Goal: Task Accomplishment & Management: Complete application form

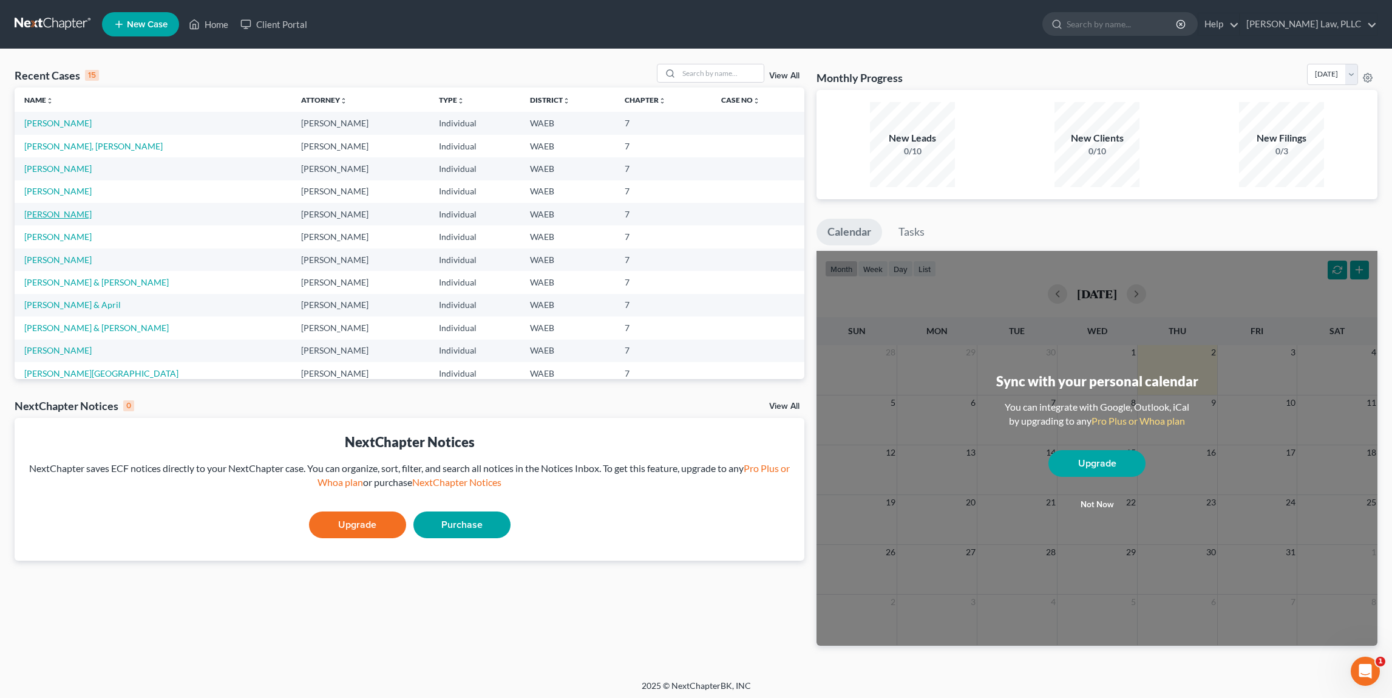
click at [67, 212] on link "[PERSON_NAME]" at bounding box center [57, 214] width 67 height 10
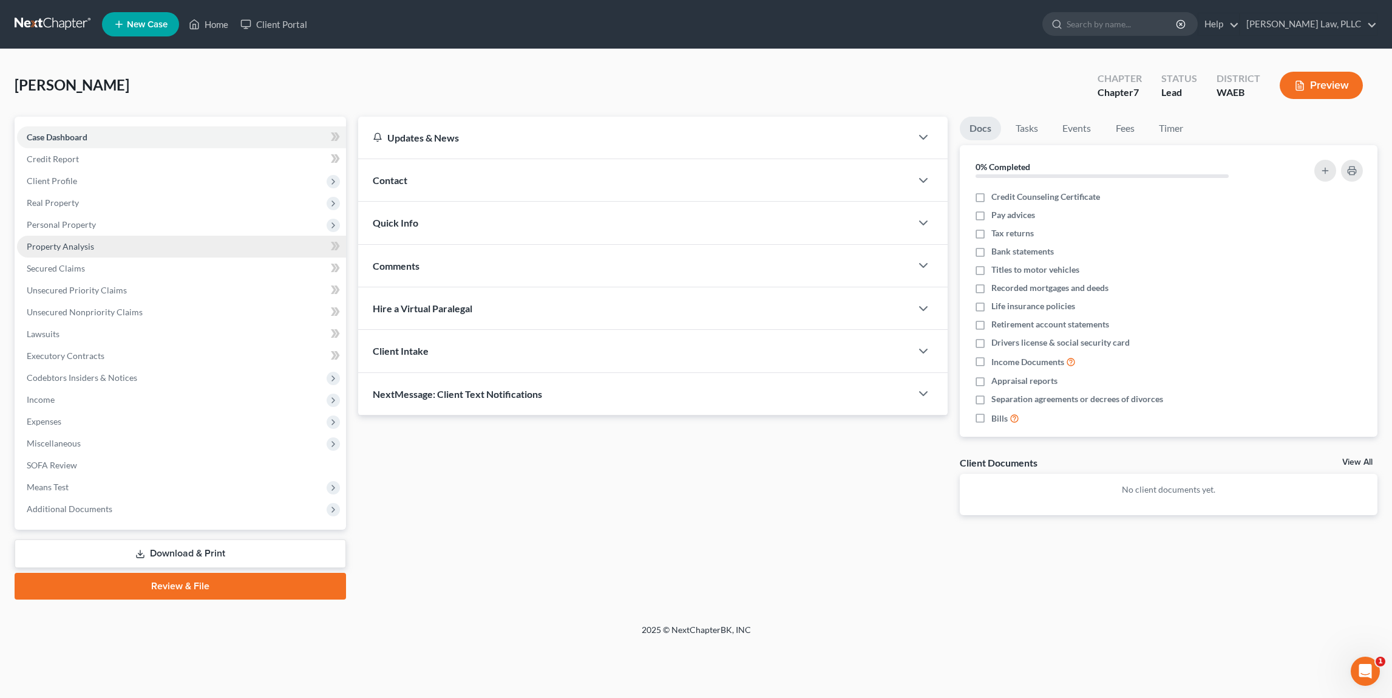
click at [92, 246] on span "Property Analysis" at bounding box center [60, 246] width 67 height 10
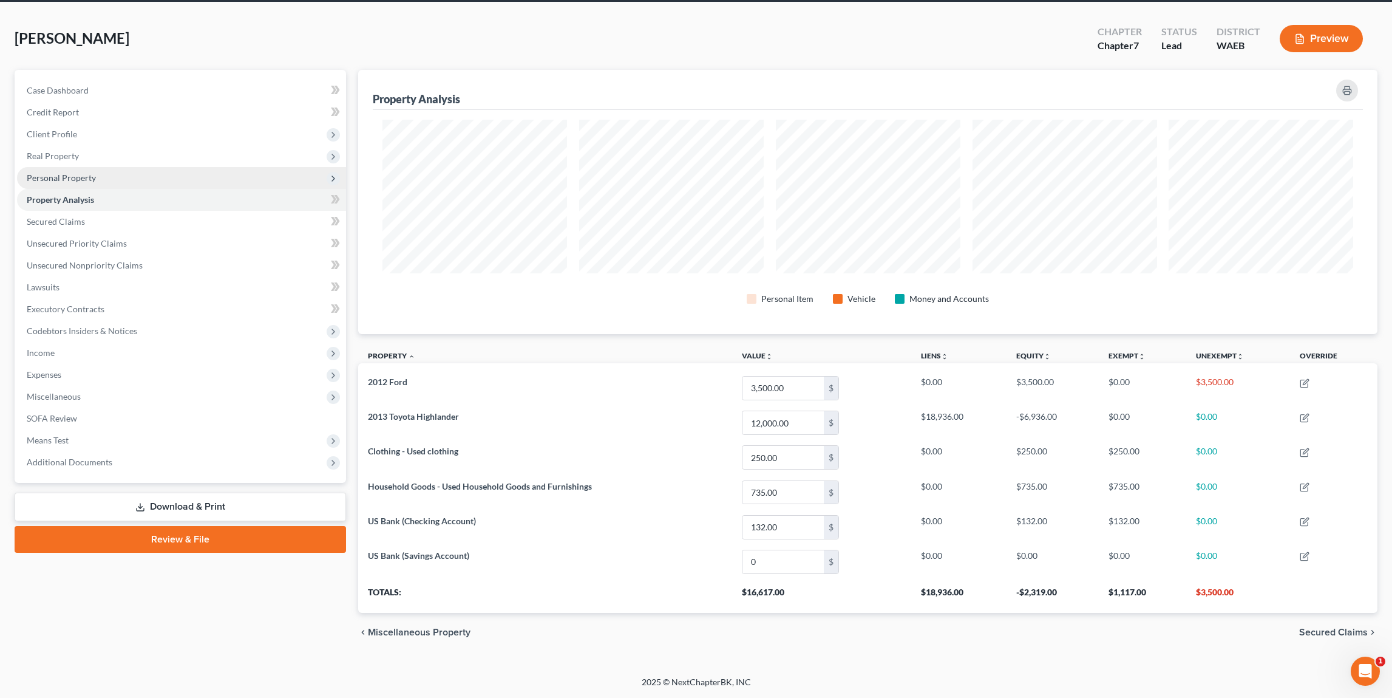
click at [107, 181] on span "Personal Property" at bounding box center [181, 178] width 329 height 22
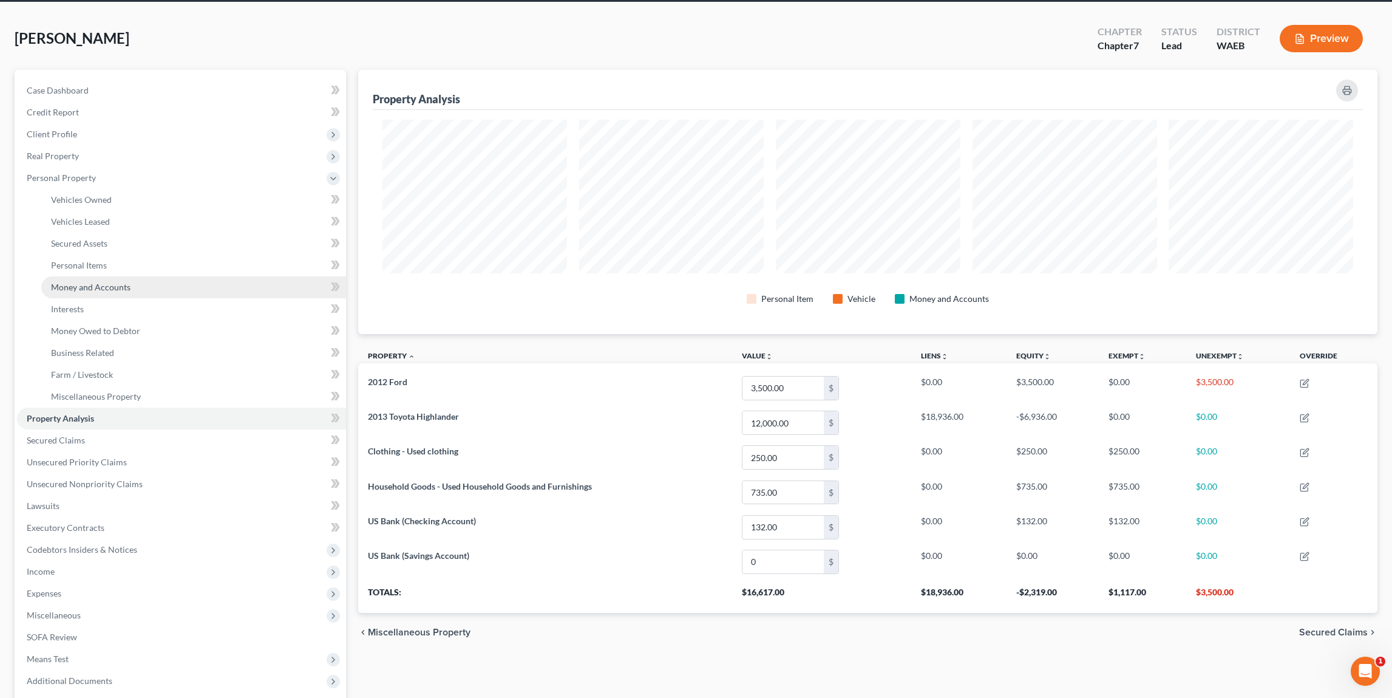
click at [121, 279] on link "Money and Accounts" at bounding box center [193, 287] width 305 height 22
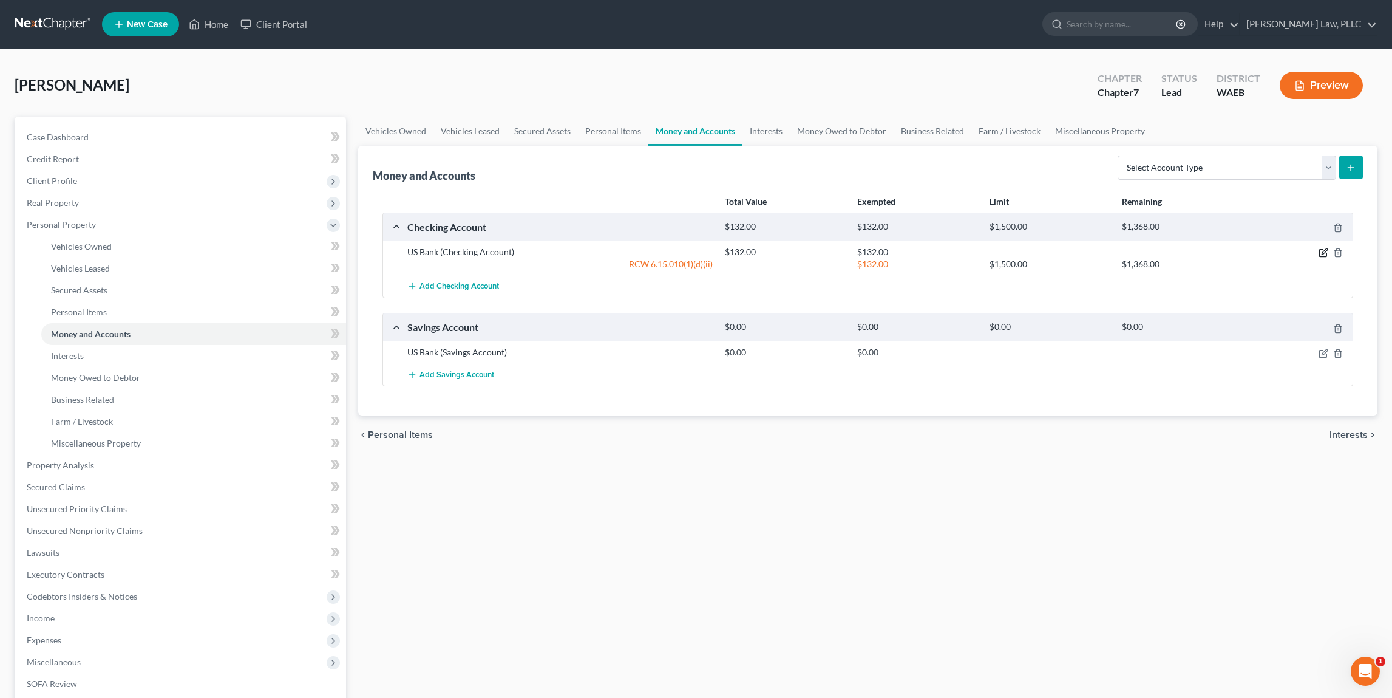
click at [1321, 253] on icon "button" at bounding box center [1324, 253] width 10 height 10
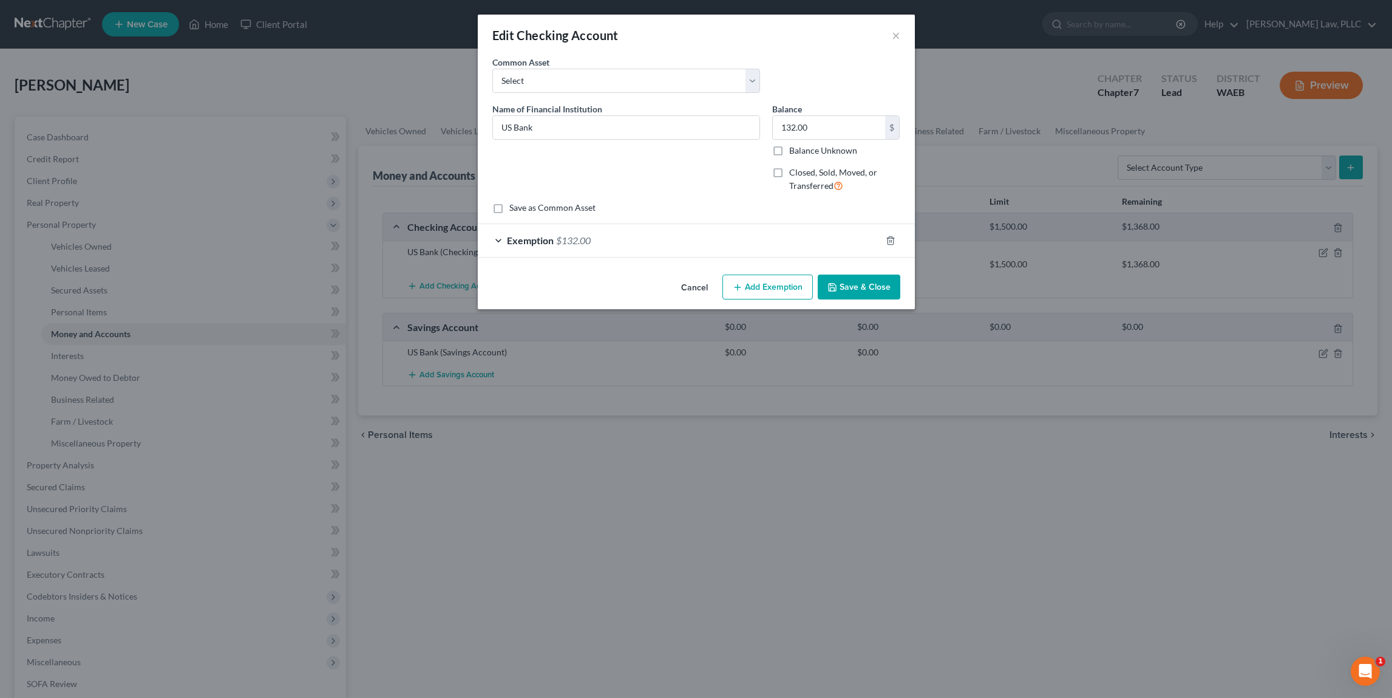
click at [663, 239] on div "Exemption $132.00" at bounding box center [679, 240] width 403 height 32
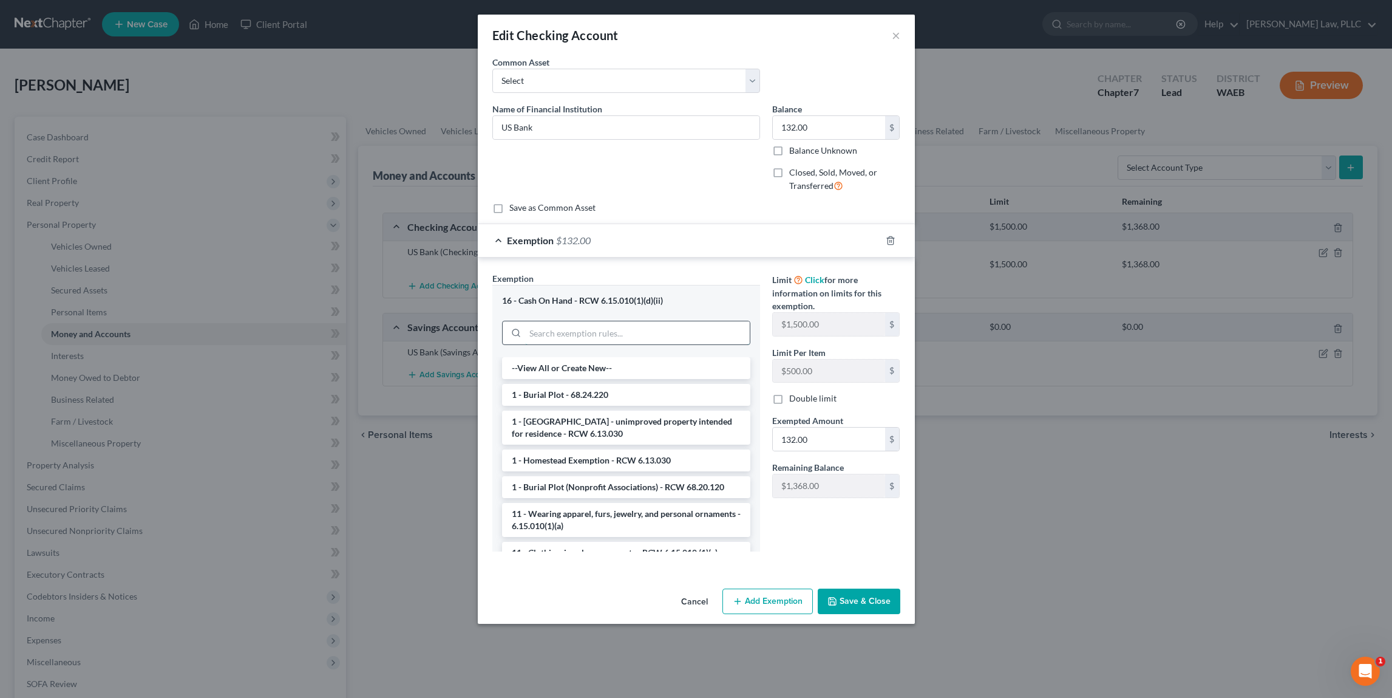
click at [609, 327] on input "search" at bounding box center [637, 332] width 225 height 23
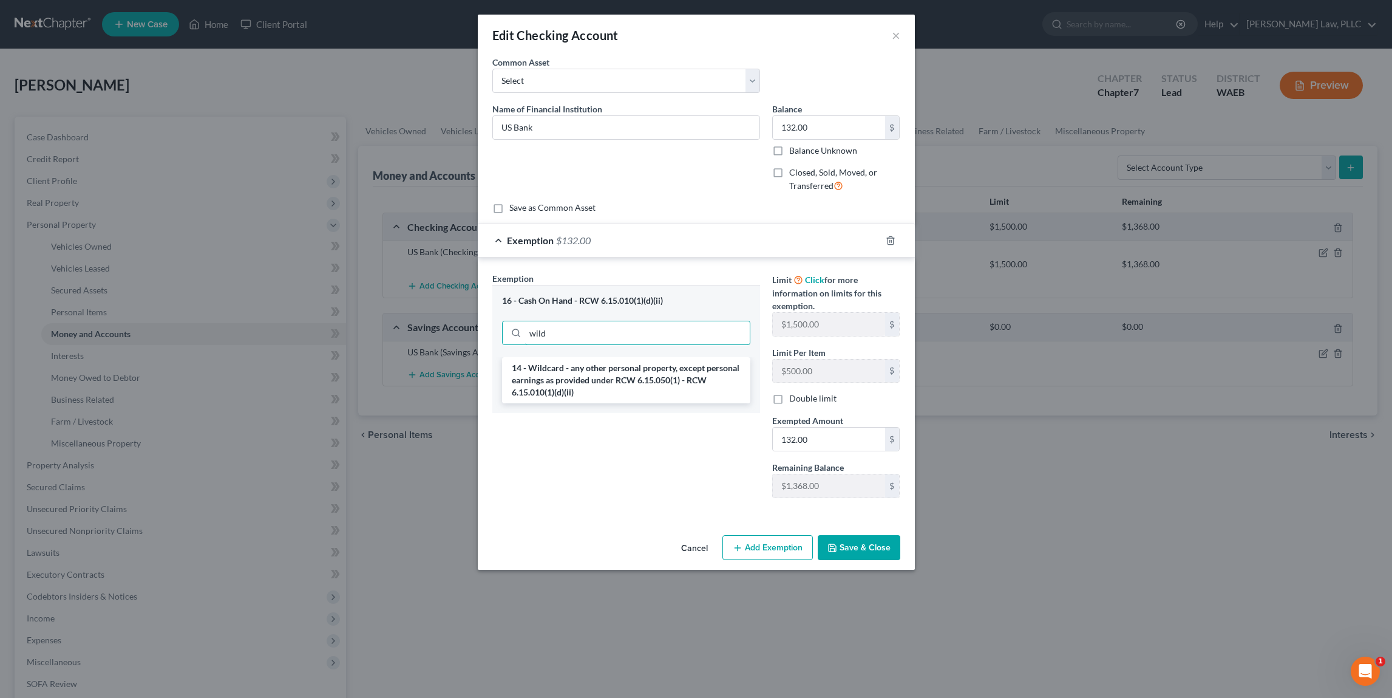
type input "wild"
click at [699, 540] on button "Cancel" at bounding box center [694, 548] width 46 height 24
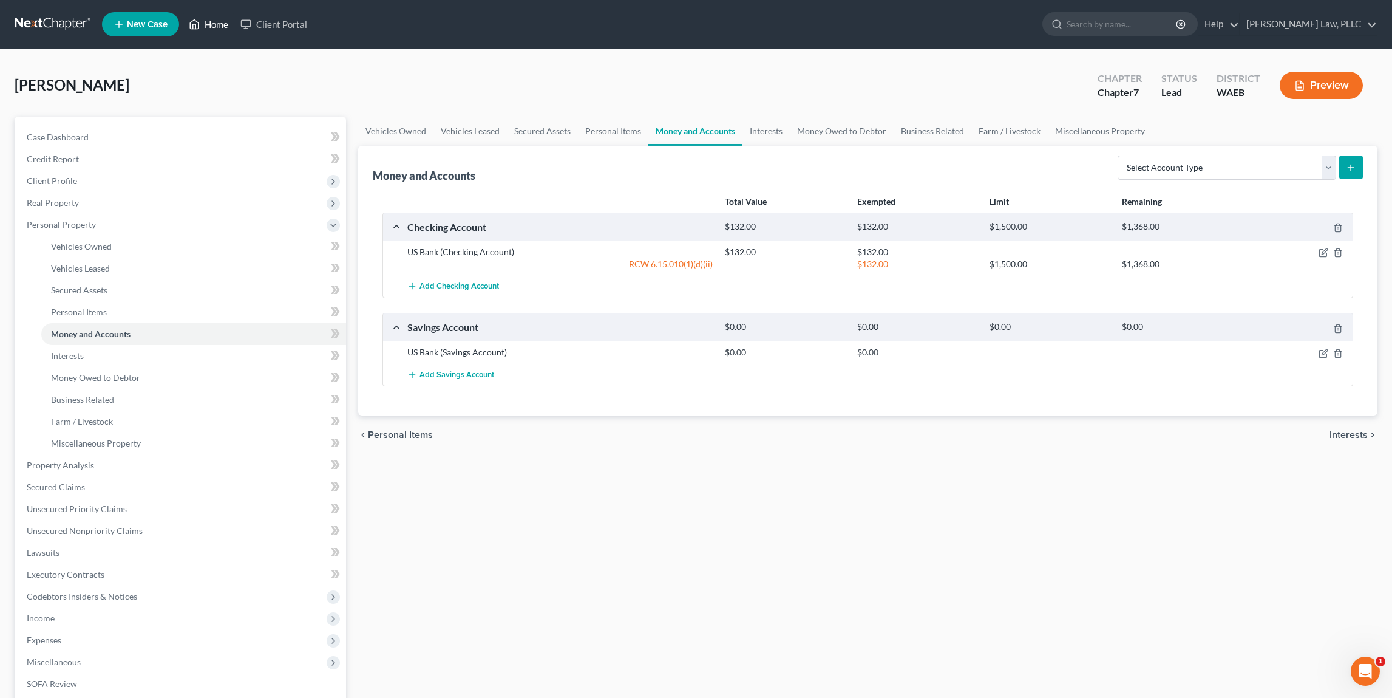
click at [217, 27] on link "Home" at bounding box center [209, 24] width 52 height 22
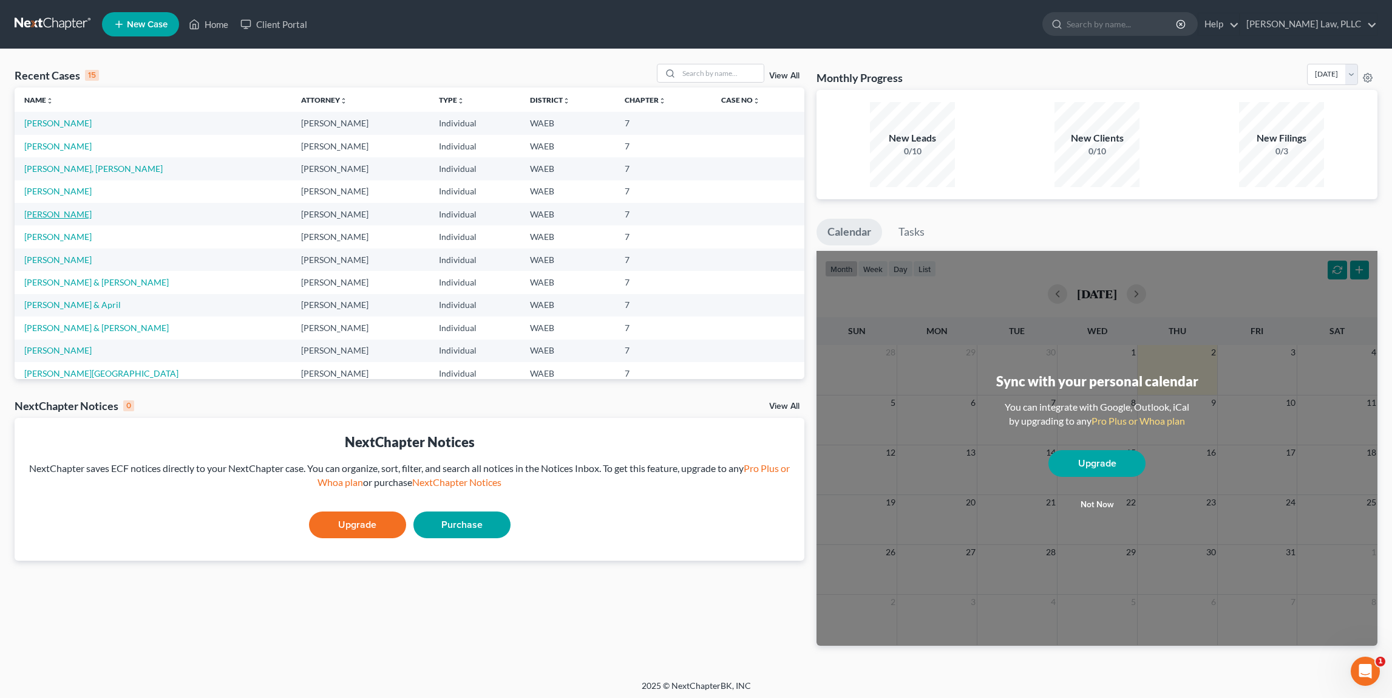
click at [79, 216] on link "[PERSON_NAME]" at bounding box center [57, 214] width 67 height 10
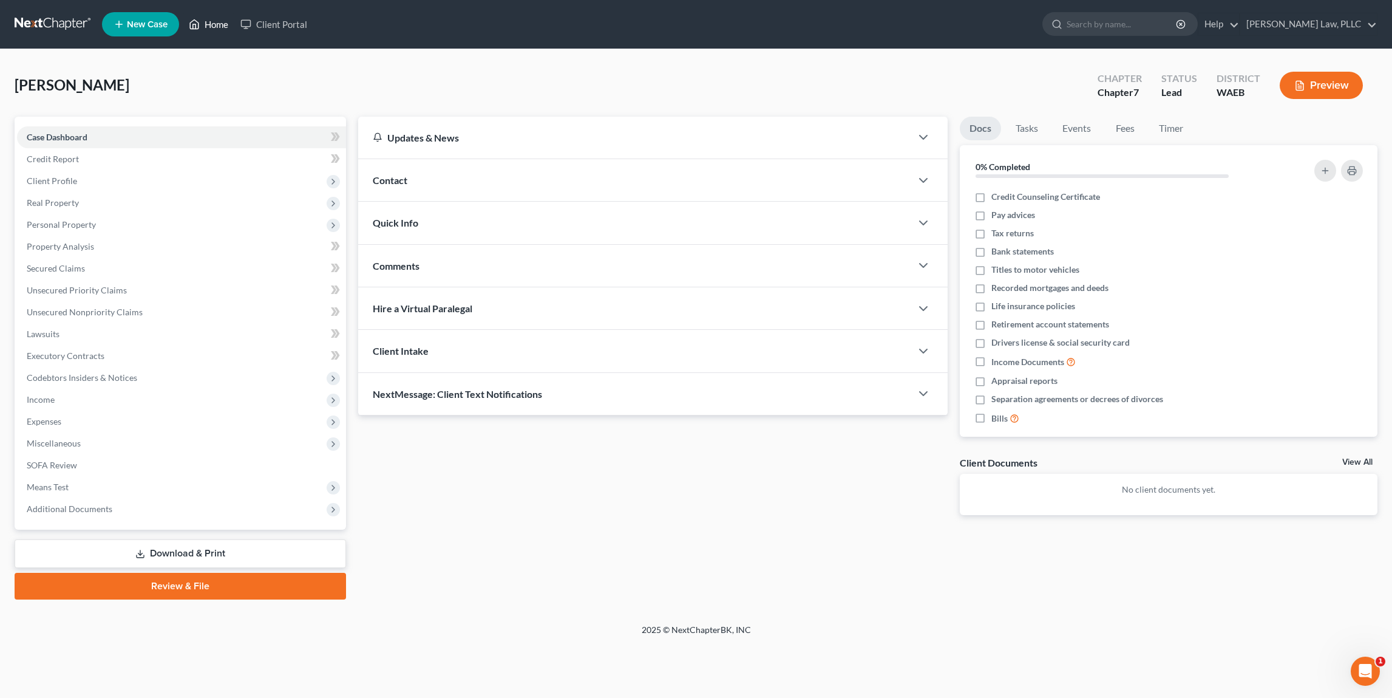
click at [208, 22] on link "Home" at bounding box center [209, 24] width 52 height 22
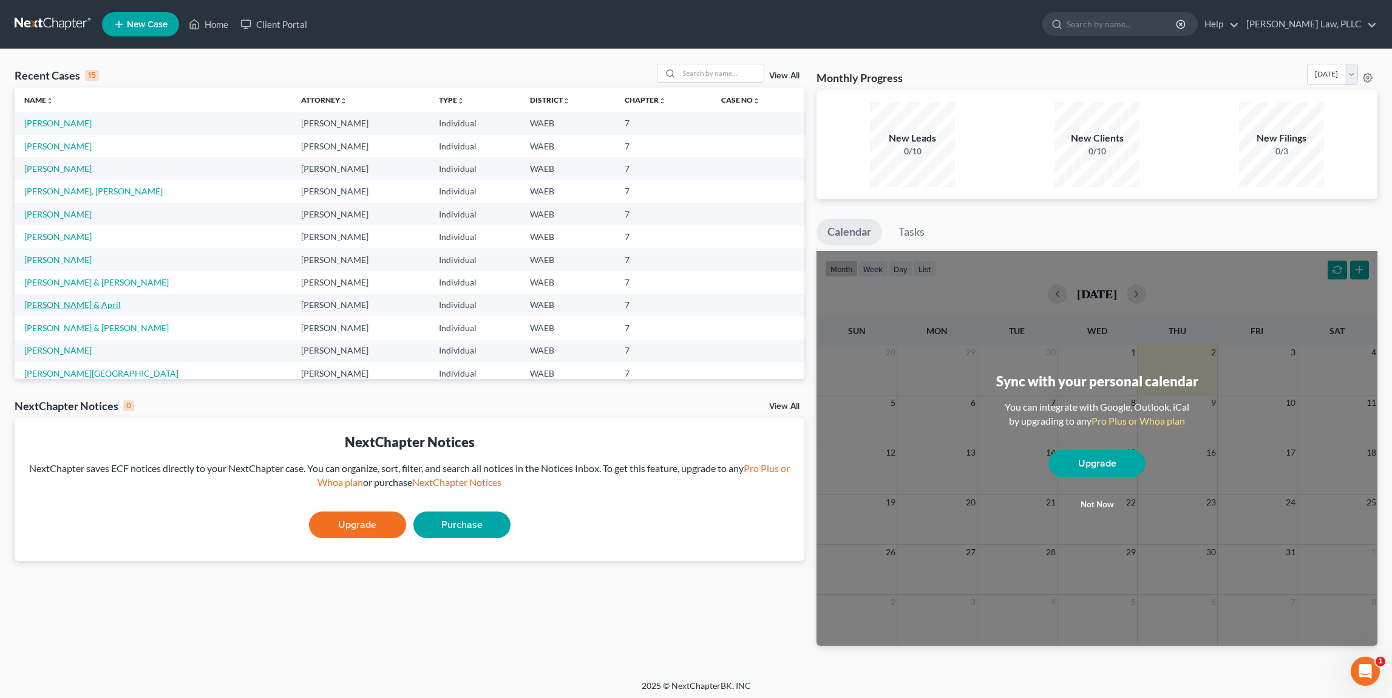
click at [84, 310] on link "[PERSON_NAME] & April" at bounding box center [72, 304] width 97 height 10
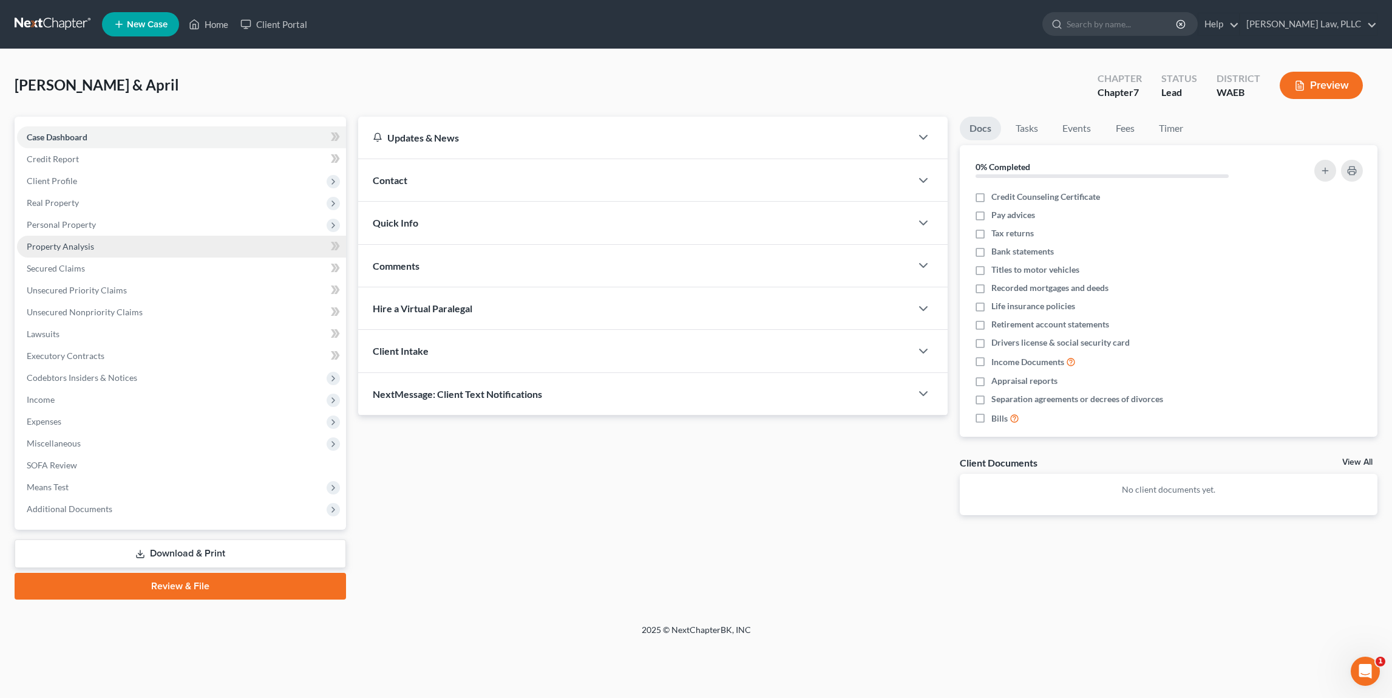
click at [82, 248] on span "Property Analysis" at bounding box center [60, 246] width 67 height 10
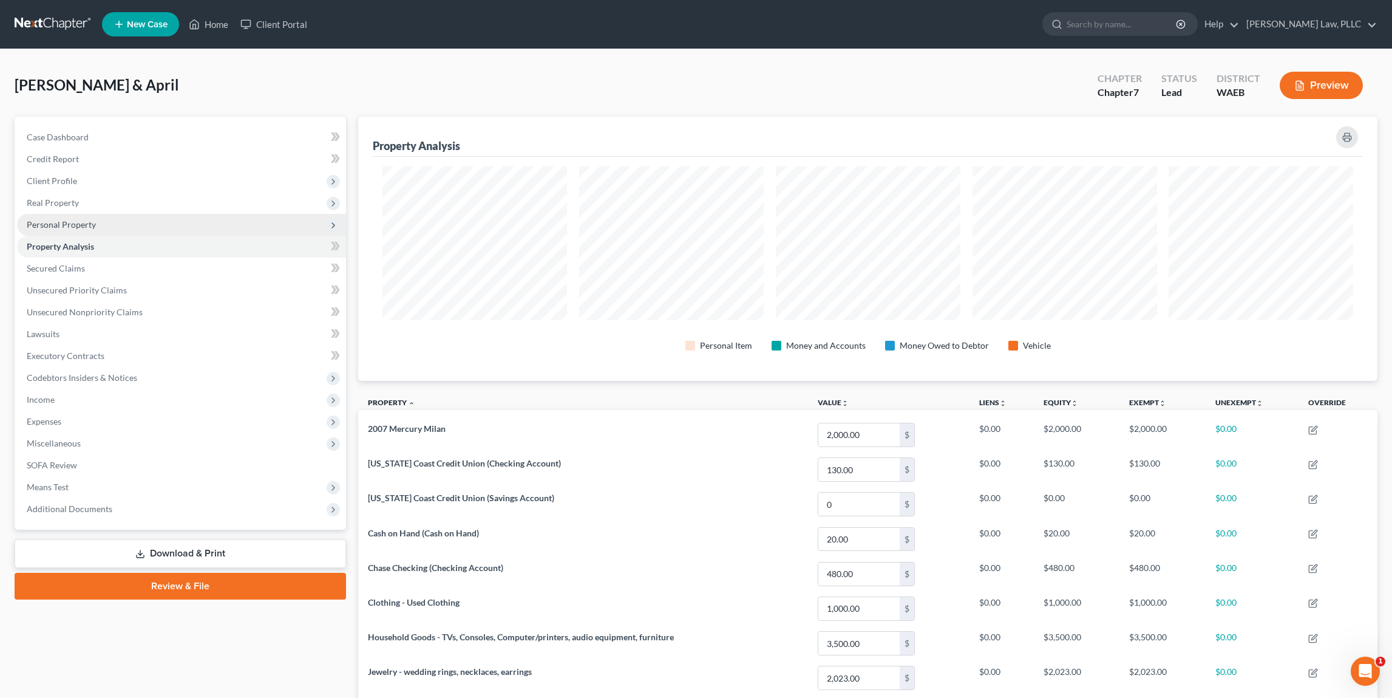
click at [127, 226] on span "Personal Property" at bounding box center [181, 225] width 329 height 22
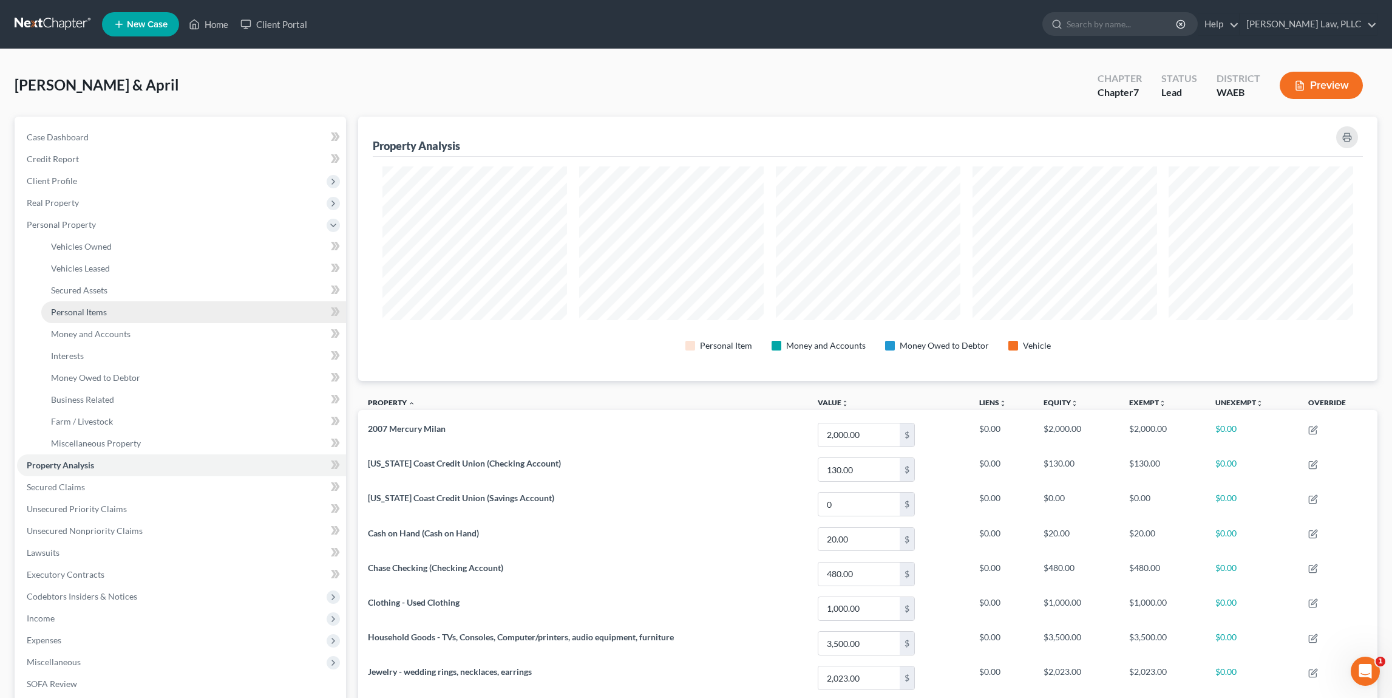
click at [131, 308] on link "Personal Items" at bounding box center [193, 312] width 305 height 22
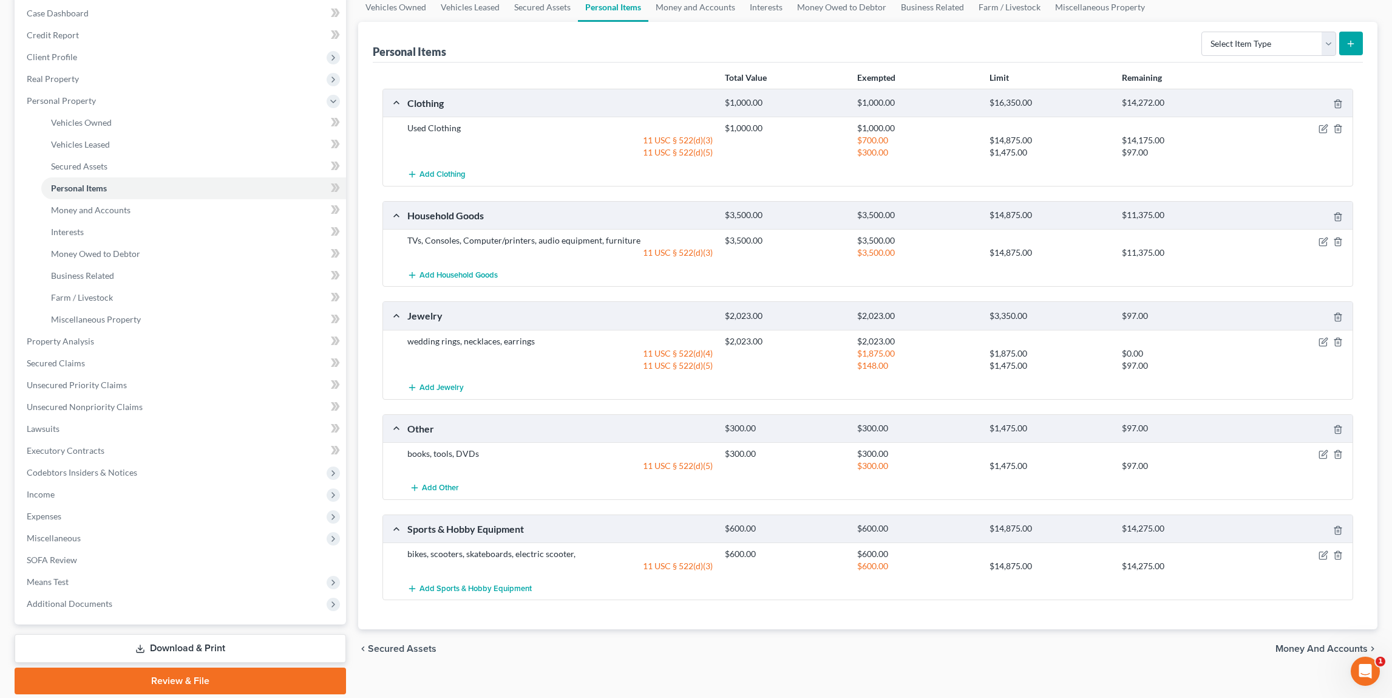
scroll to position [165, 0]
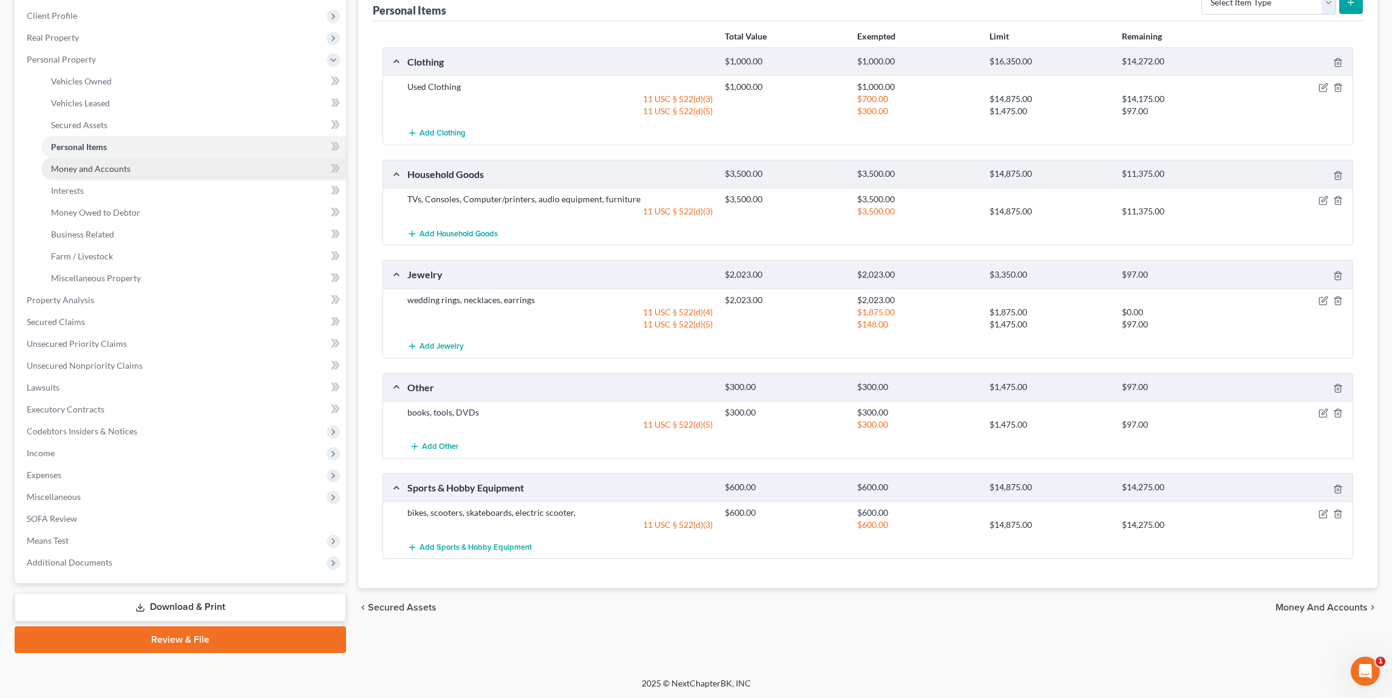
click at [100, 166] on span "Money and Accounts" at bounding box center [91, 168] width 80 height 10
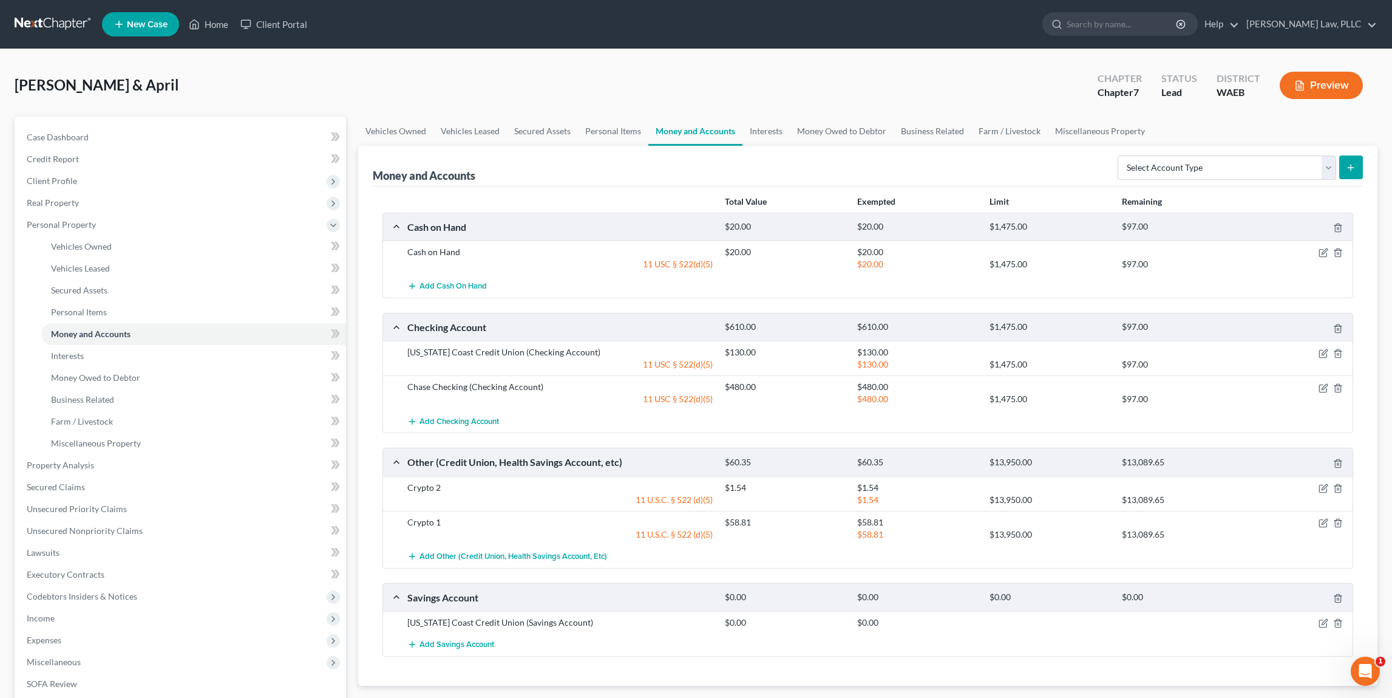
scroll to position [62, 0]
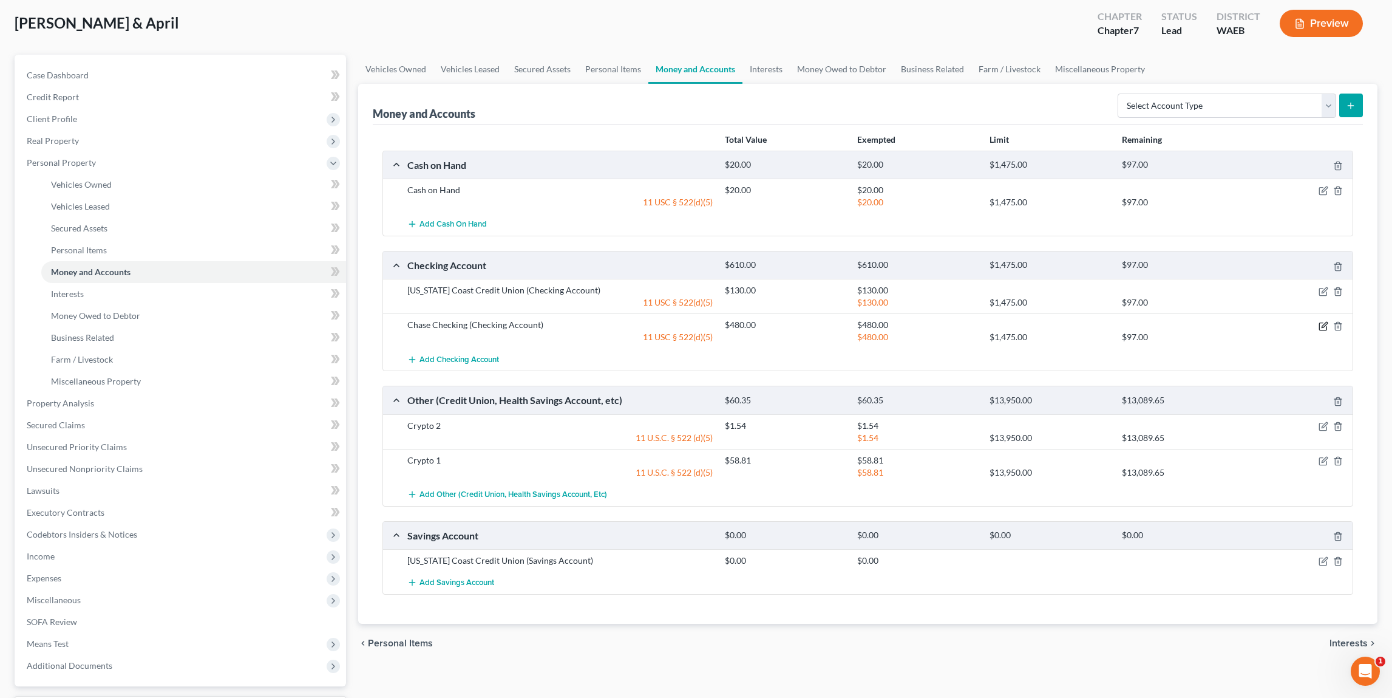
click at [1320, 327] on icon "button" at bounding box center [1324, 326] width 10 height 10
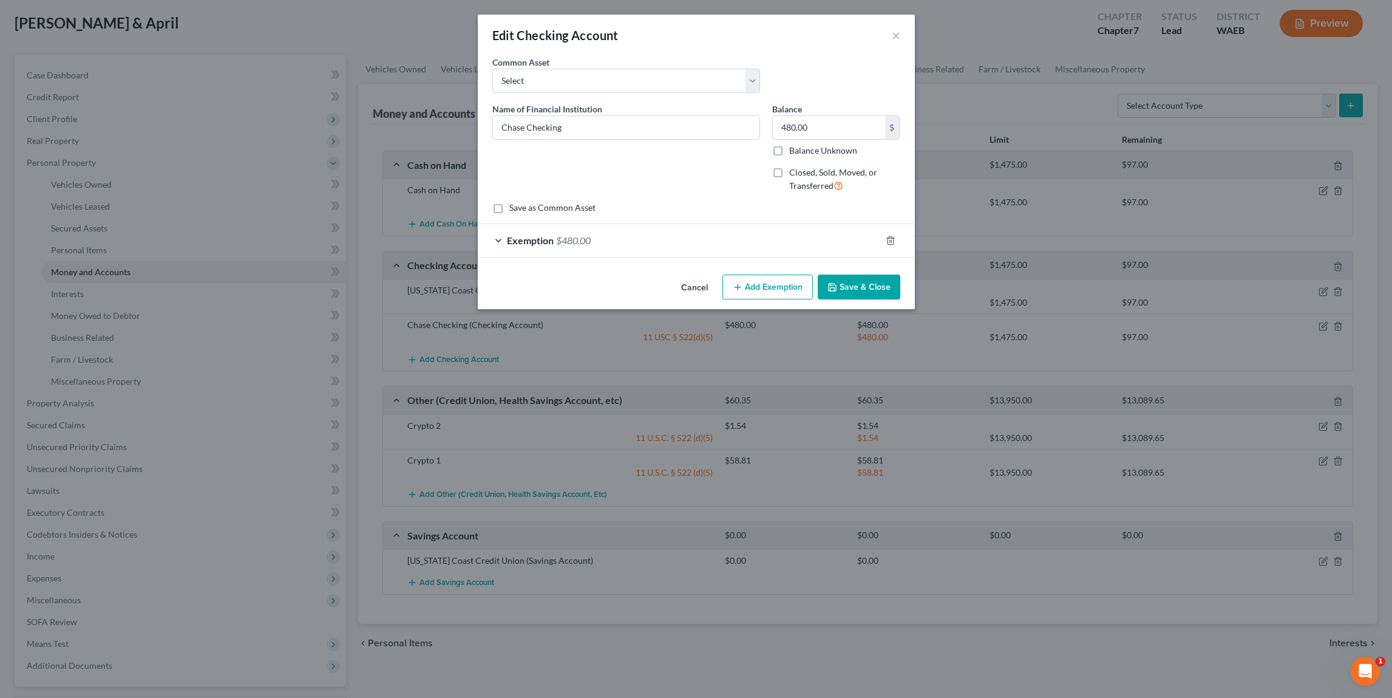
click at [620, 245] on div "Exemption $480.00" at bounding box center [679, 240] width 403 height 32
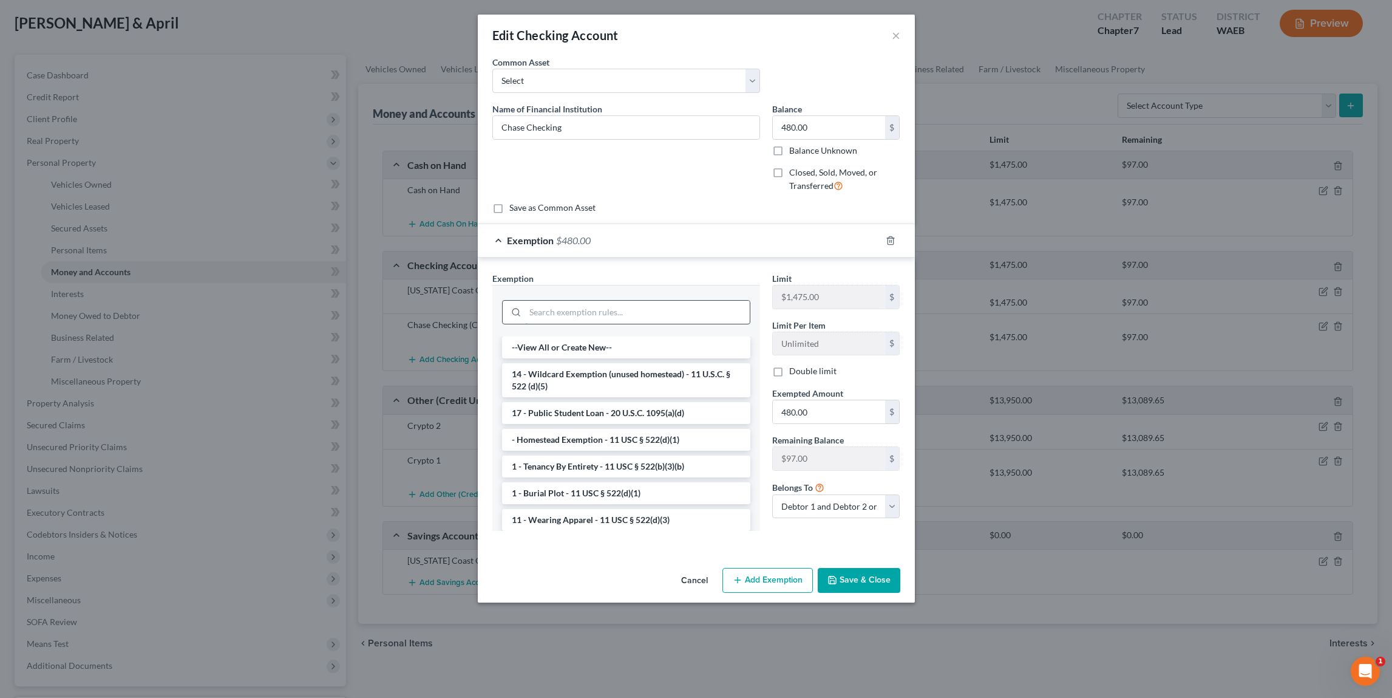
click at [593, 308] on input "search" at bounding box center [637, 312] width 225 height 23
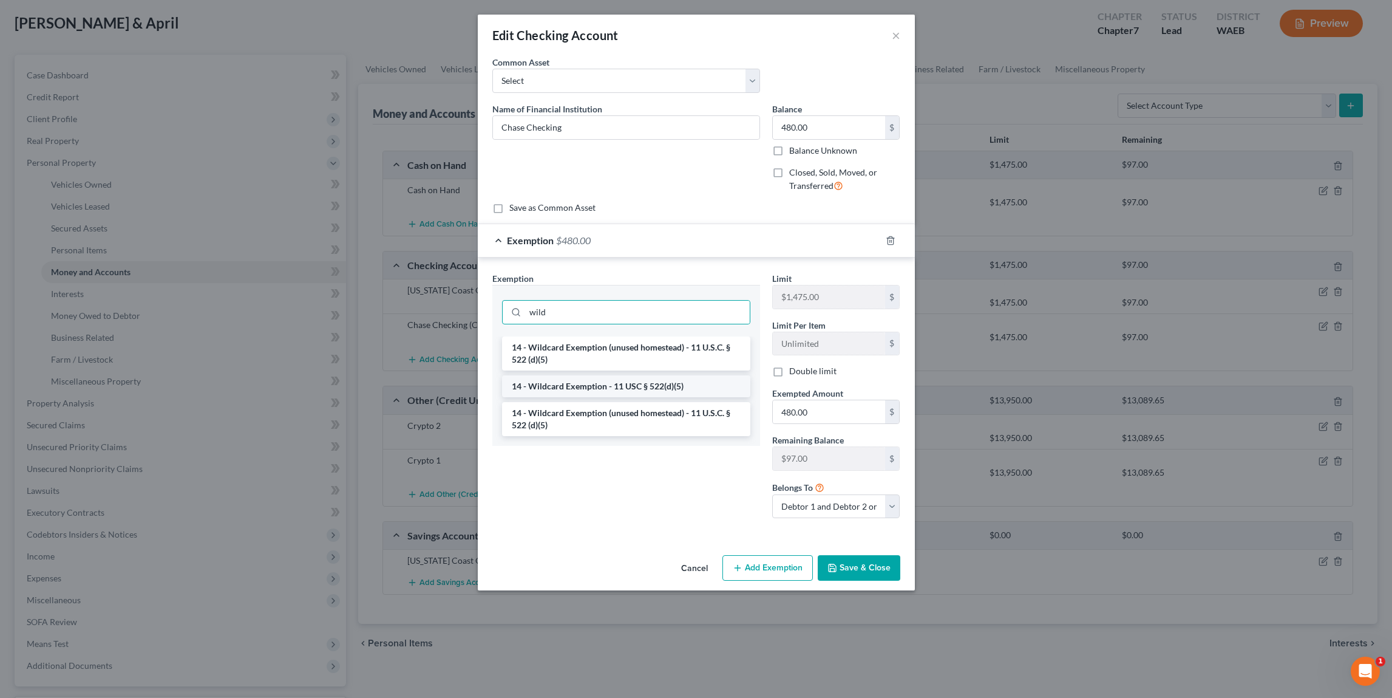
click at [598, 382] on li "14 - Wildcard Exemption - 11 USC § 522(d)(5)" at bounding box center [626, 386] width 248 height 22
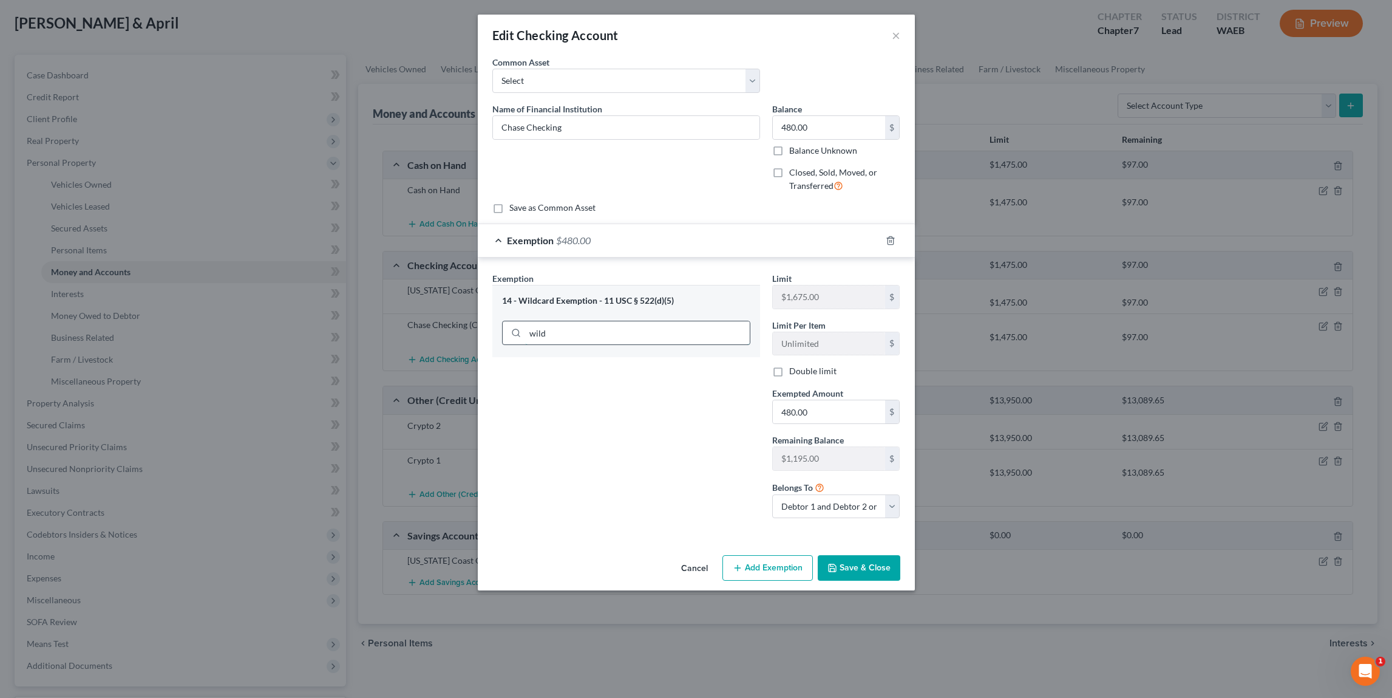
click at [614, 328] on input "wild" at bounding box center [637, 332] width 225 height 23
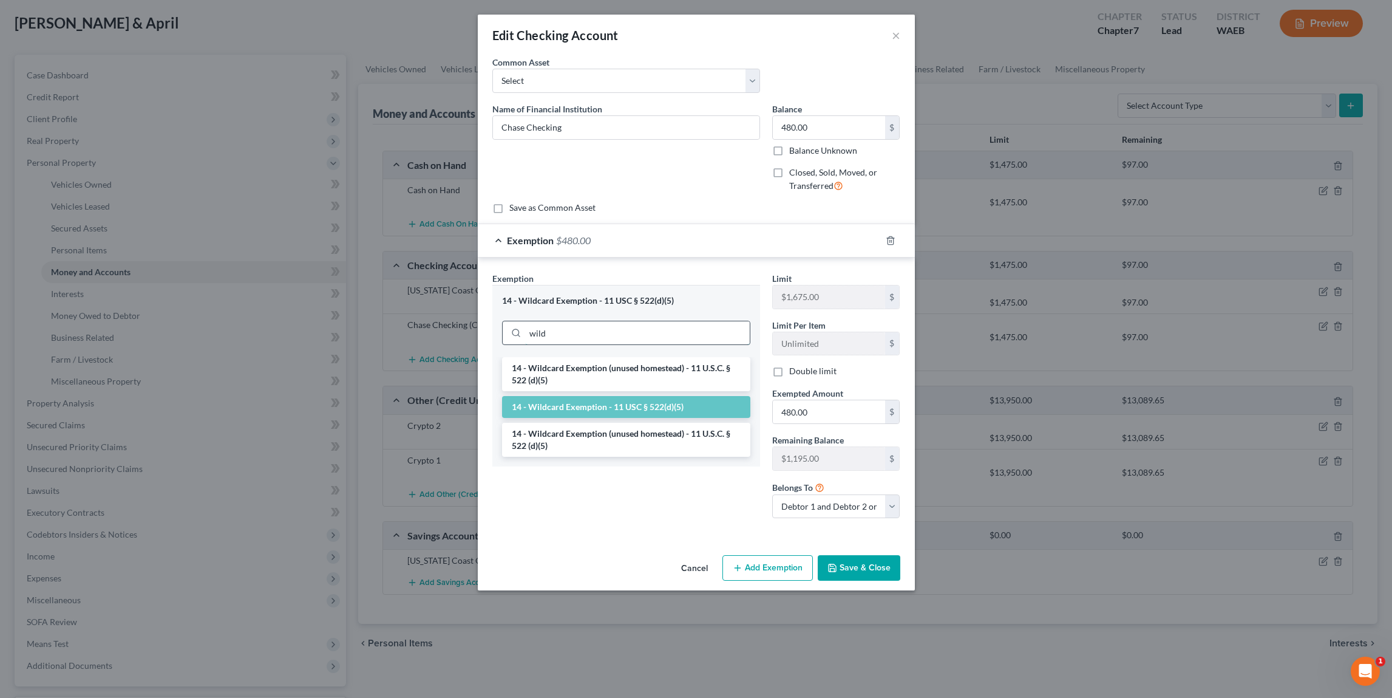
click at [614, 328] on input "wild" at bounding box center [637, 332] width 225 height 23
type input "wild"
click at [591, 369] on li "14 - Wildcard Exemption (unused homestead) - 11 U.S.C. § 522 (d)(5)" at bounding box center [626, 374] width 248 height 34
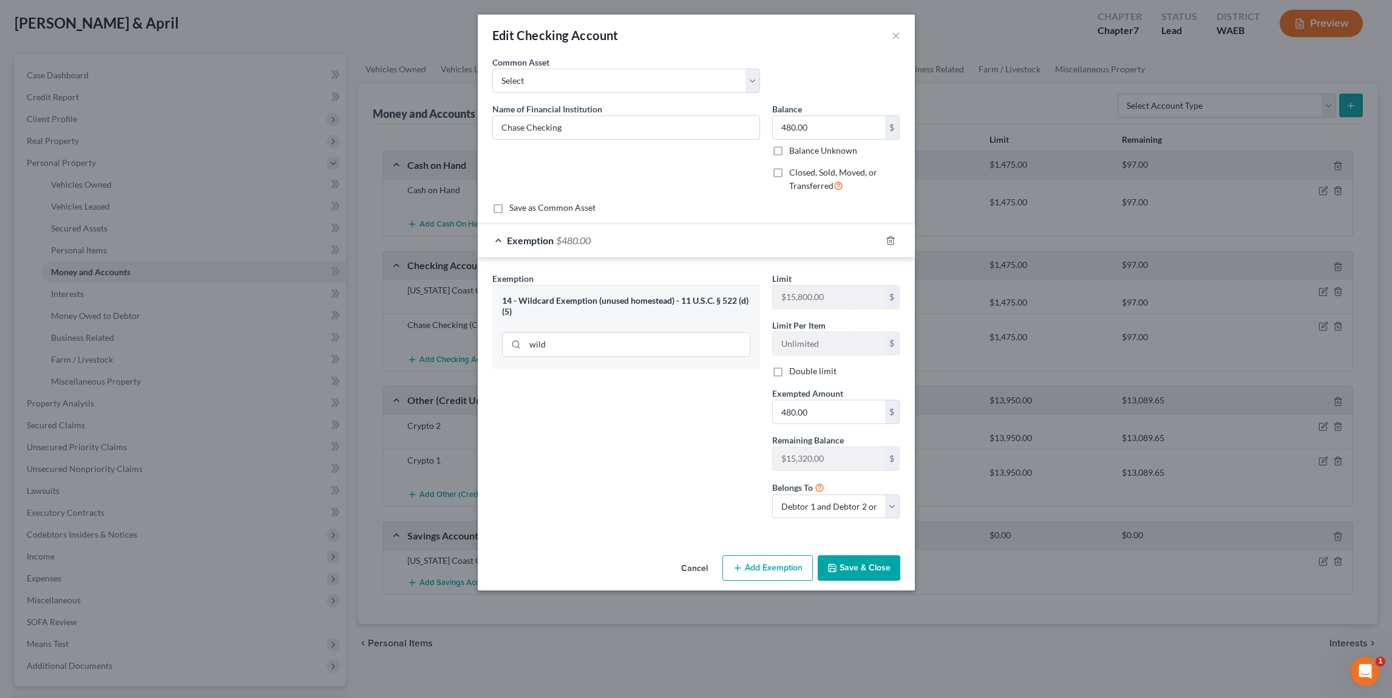
click at [695, 572] on button "Cancel" at bounding box center [694, 568] width 46 height 24
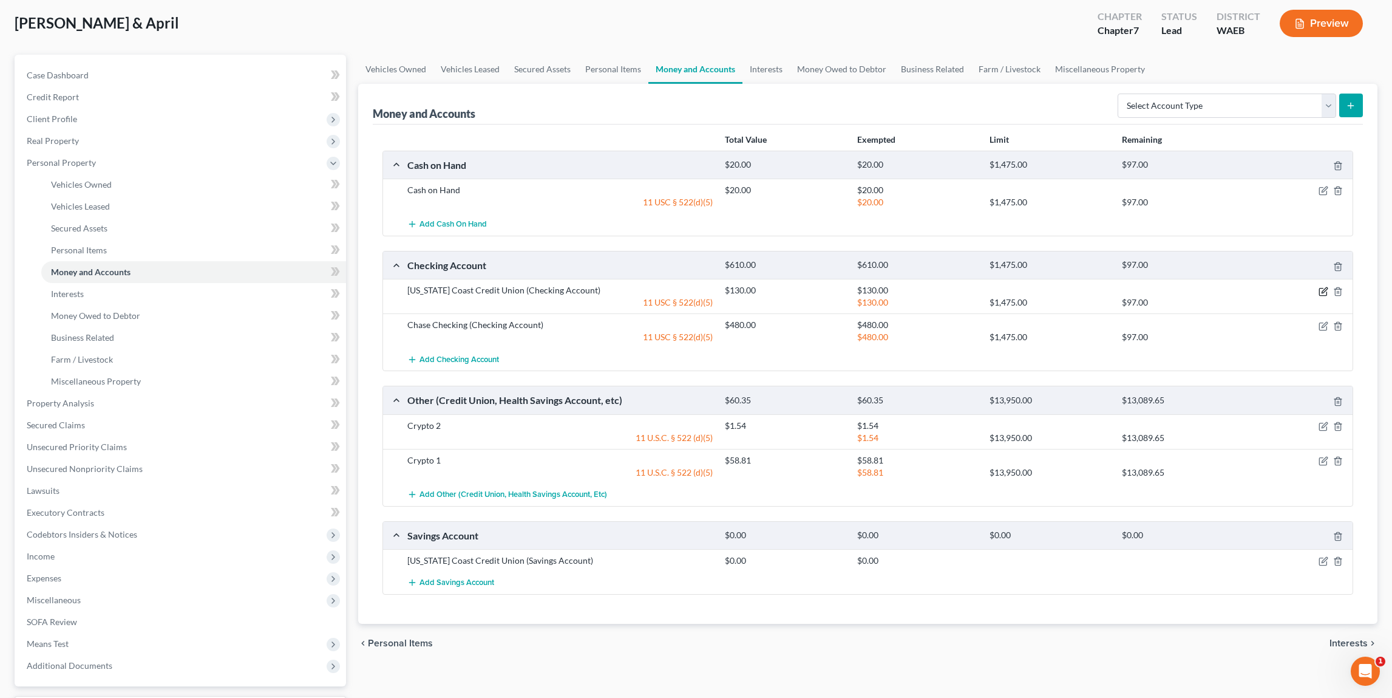
click at [1320, 296] on icon "button" at bounding box center [1324, 292] width 10 height 10
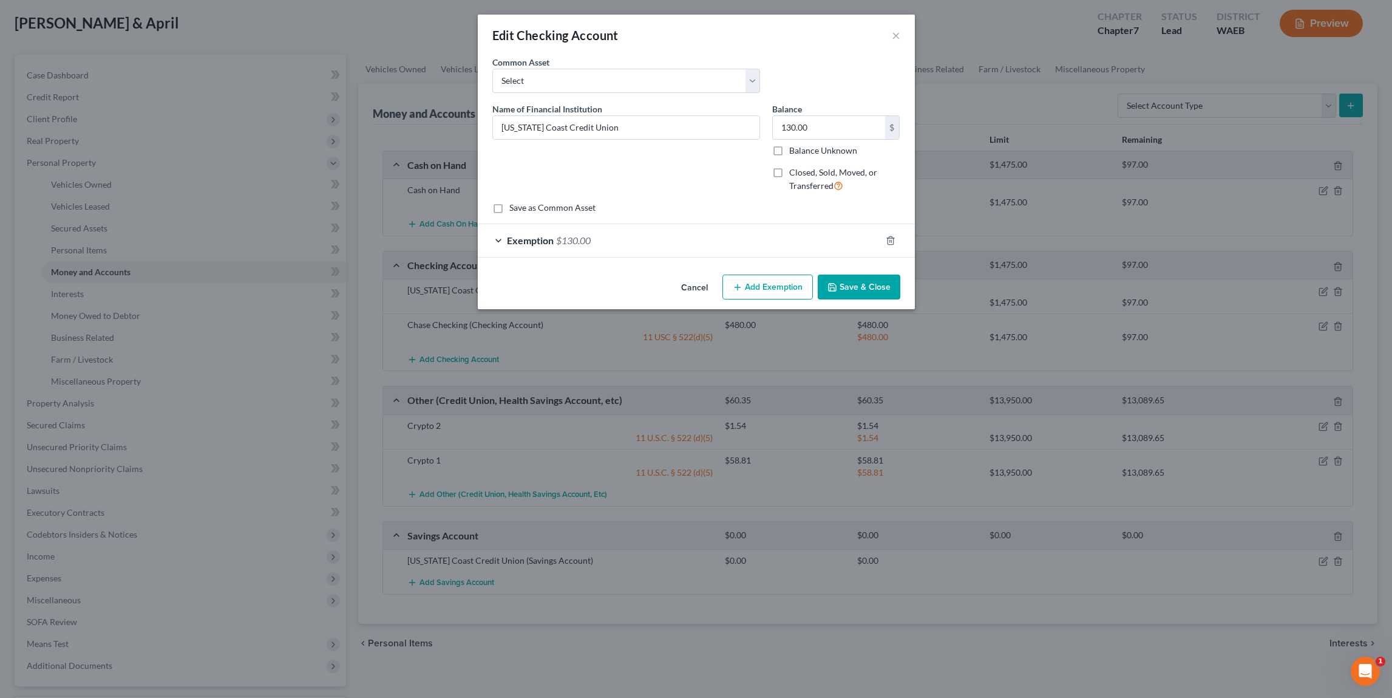
click at [695, 241] on div "Exemption $130.00" at bounding box center [679, 240] width 403 height 32
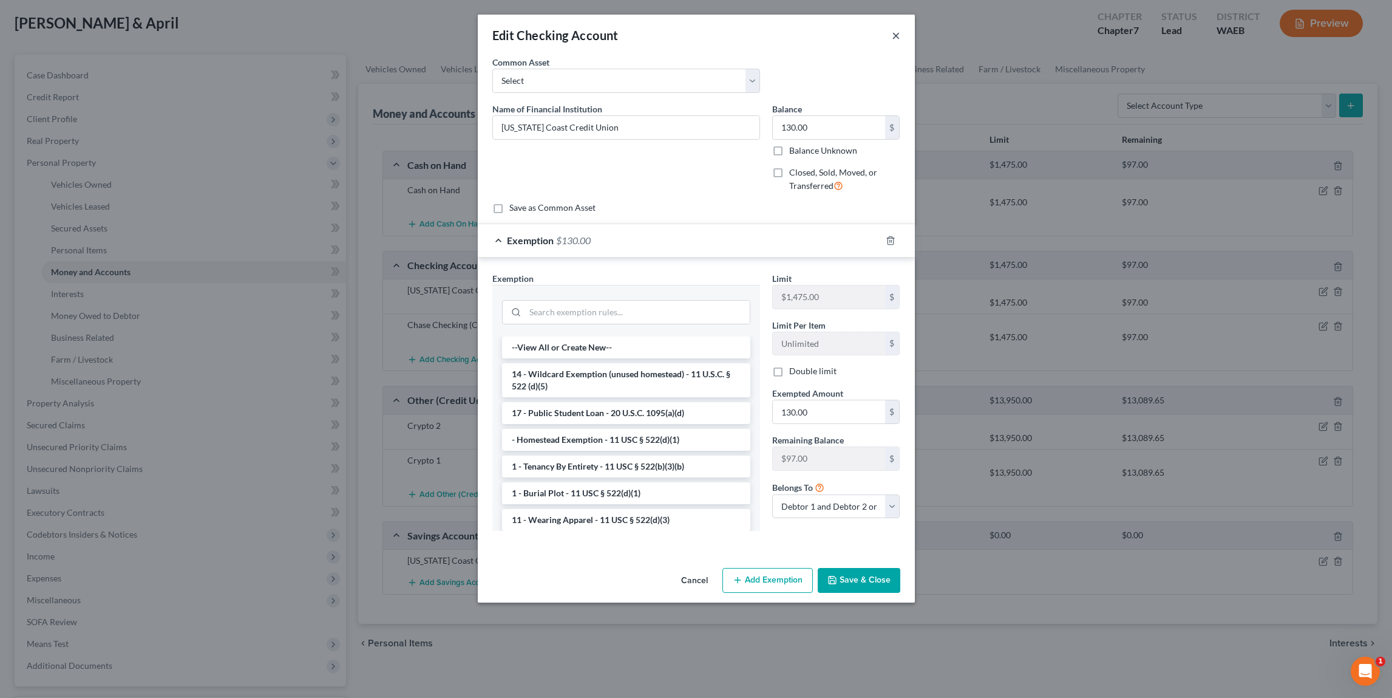
click at [894, 36] on button "×" at bounding box center [896, 35] width 8 height 15
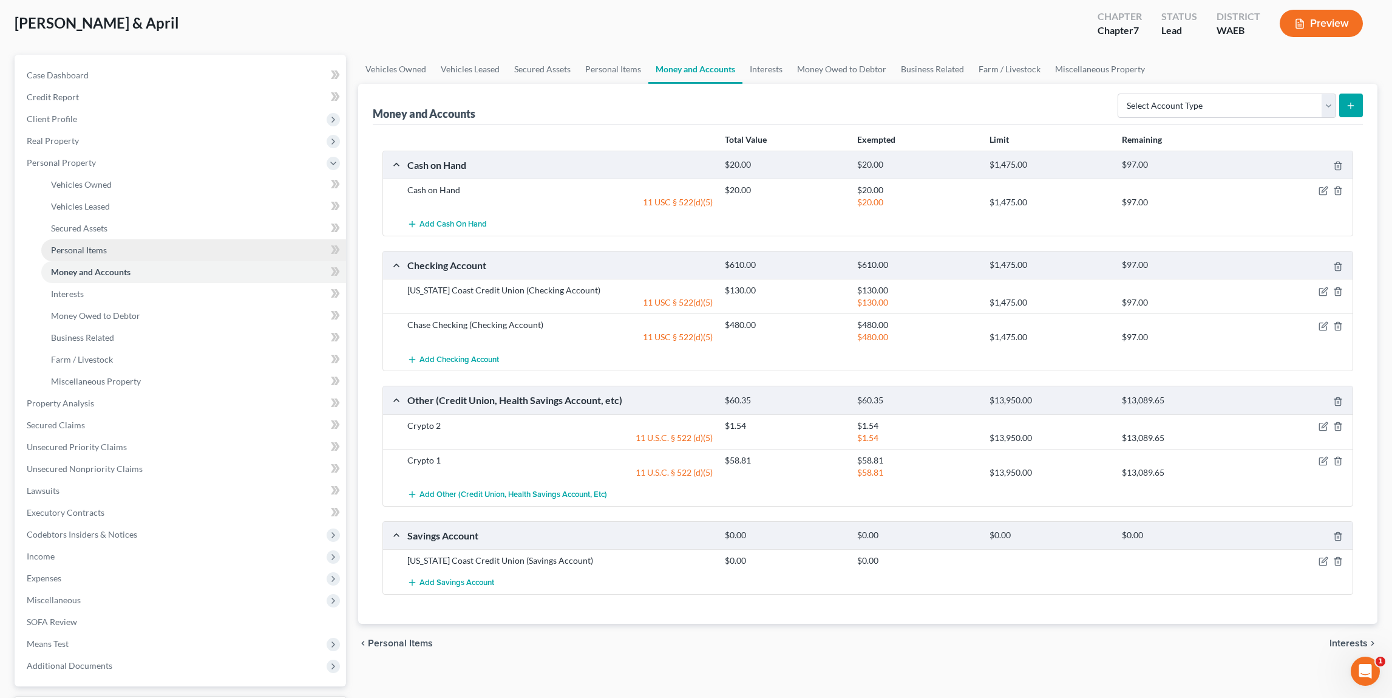
click at [121, 245] on link "Personal Items" at bounding box center [193, 250] width 305 height 22
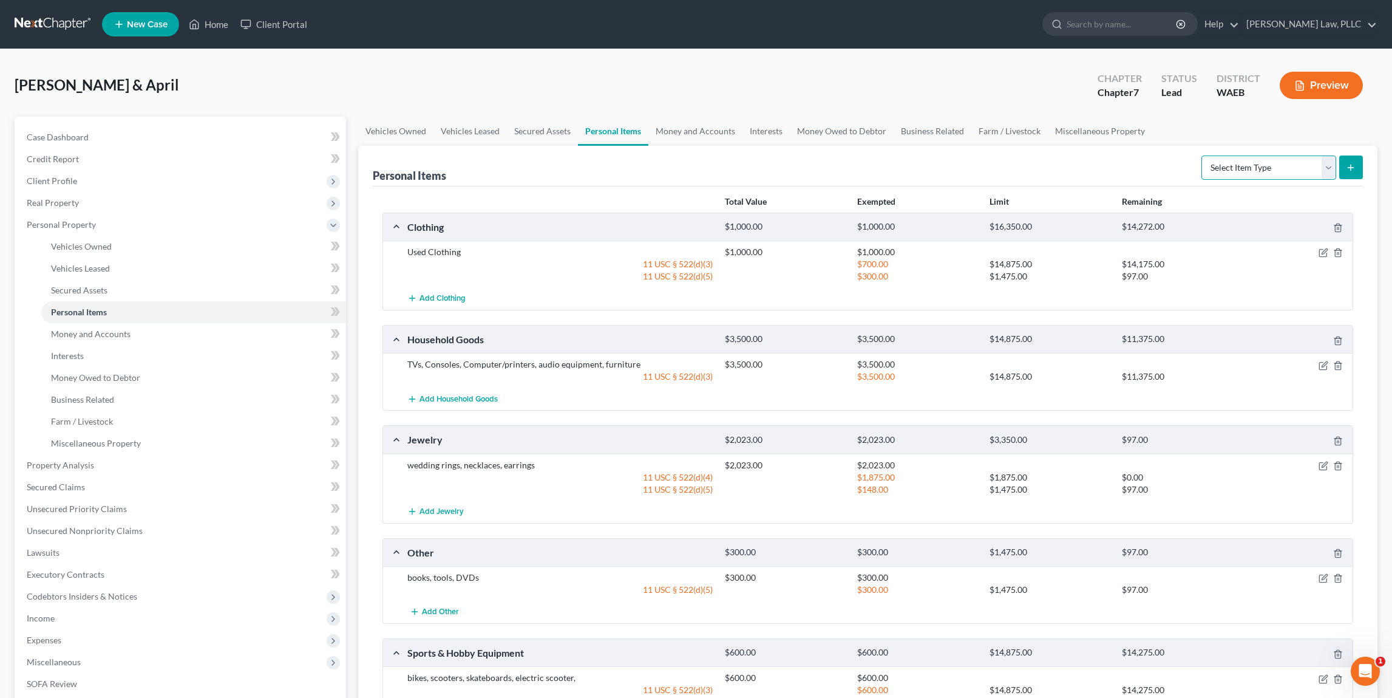
click at [1201, 155] on select "Select Item Type Clothing Collectibles Of Value Electronics Firearms Household …" at bounding box center [1268, 167] width 135 height 24
select select "other"
click option "Other" at bounding box center [0, 0] width 0 height 0
click at [1356, 172] on button "submit" at bounding box center [1351, 167] width 24 height 24
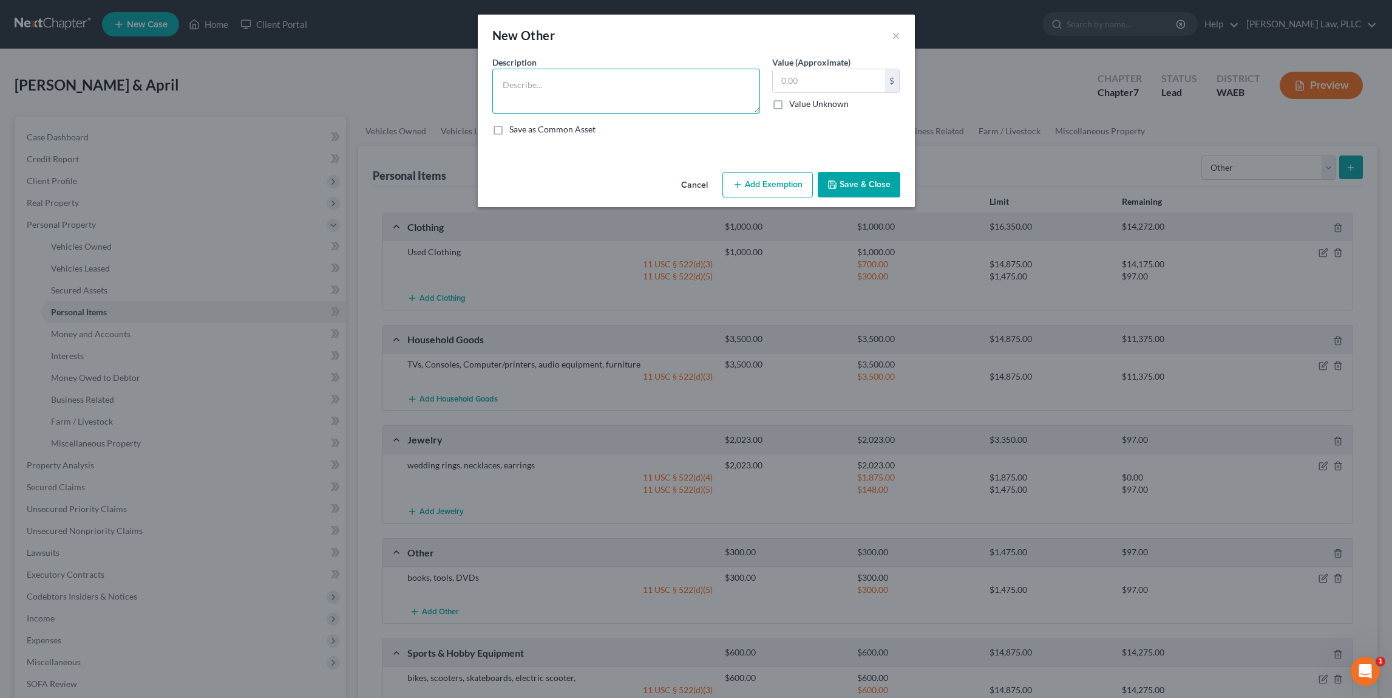
click at [606, 88] on textarea at bounding box center [626, 91] width 268 height 45
type textarea "t"
type textarea "used tools"
click at [784, 189] on button "Add Exemption" at bounding box center [767, 184] width 90 height 25
select select "2"
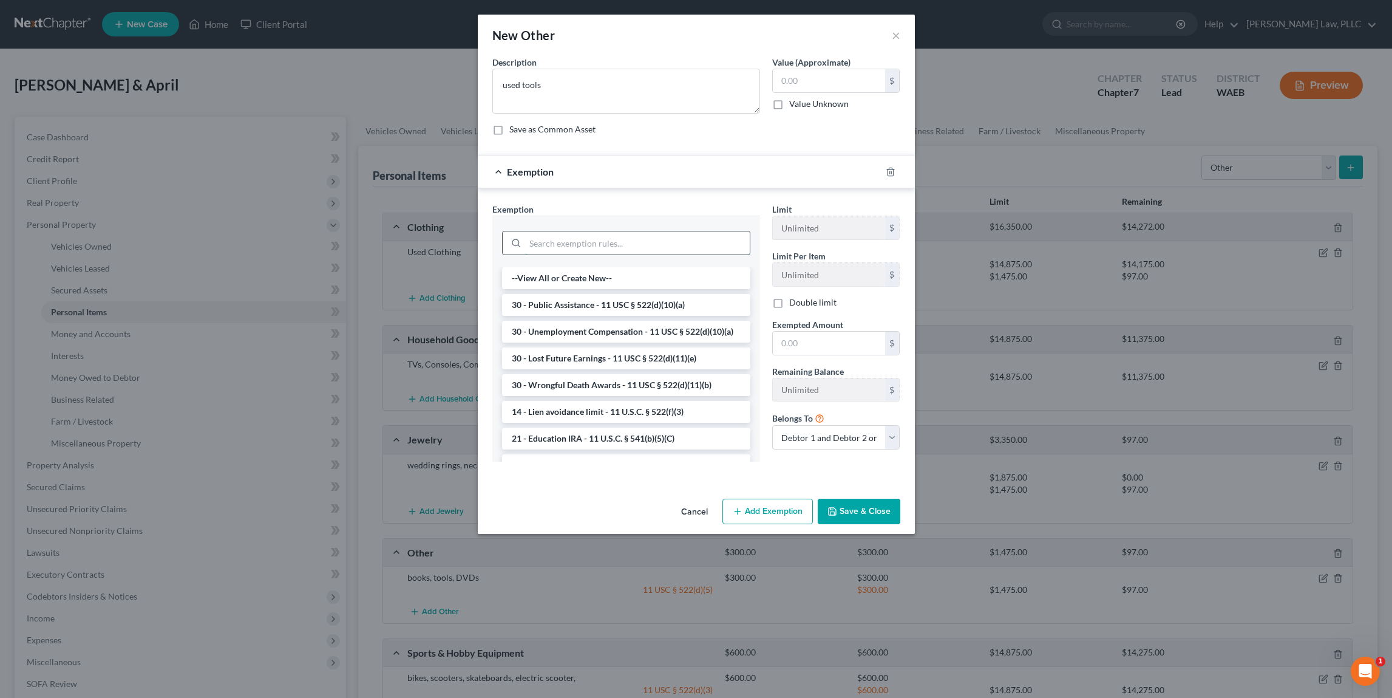
click at [644, 250] on input "search" at bounding box center [637, 242] width 225 height 23
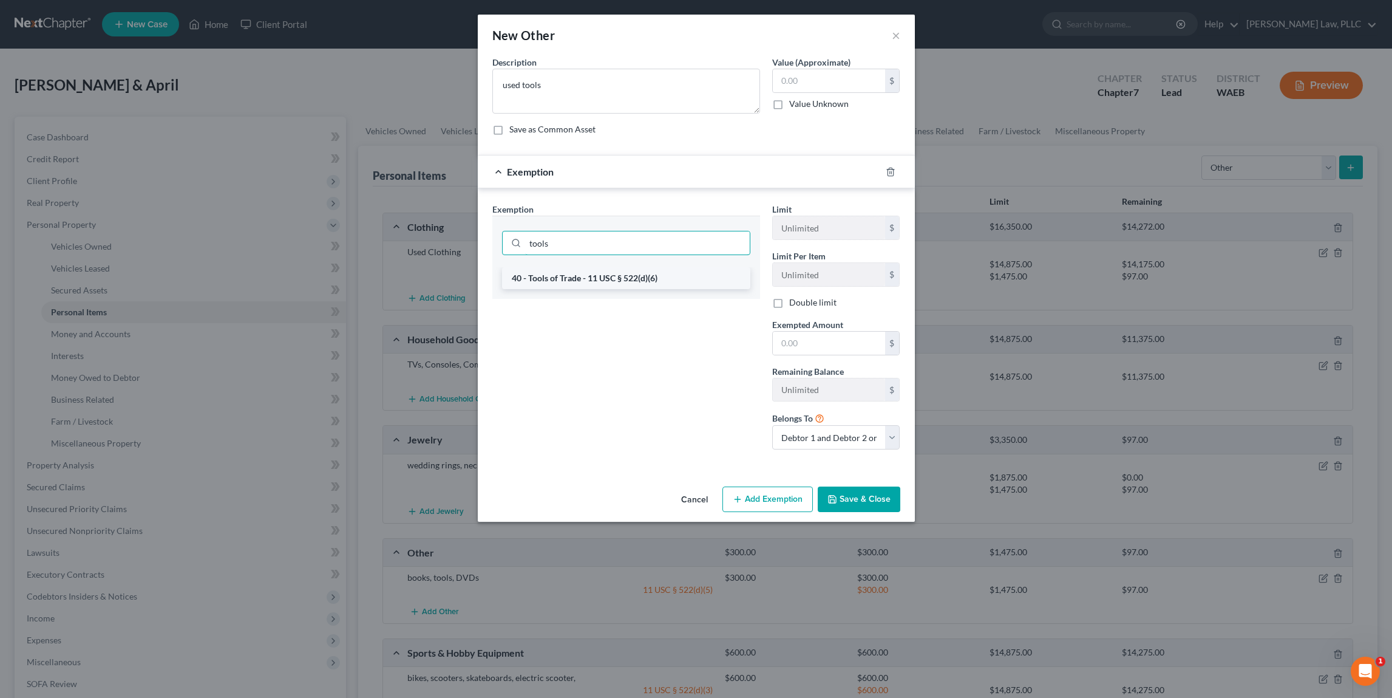
type input "tools"
click at [631, 275] on li "40 - Tools of Trade - 11 USC § 522(d)(6)" at bounding box center [626, 278] width 248 height 22
click at [899, 38] on button "×" at bounding box center [896, 35] width 8 height 15
